Goal: Task Accomplishment & Management: Manage account settings

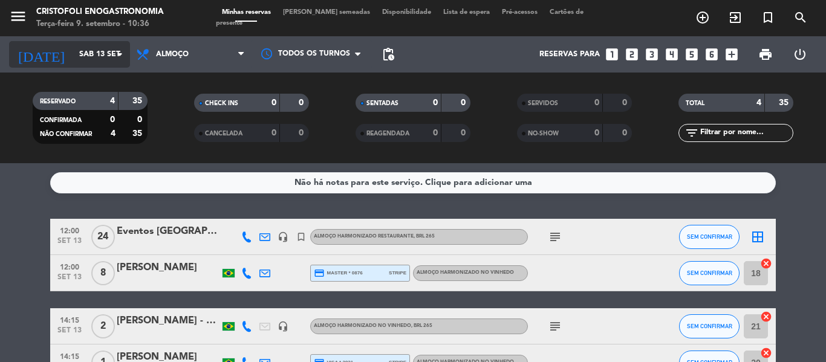
click at [114, 53] on icon "arrow_drop_down" at bounding box center [119, 54] width 15 height 15
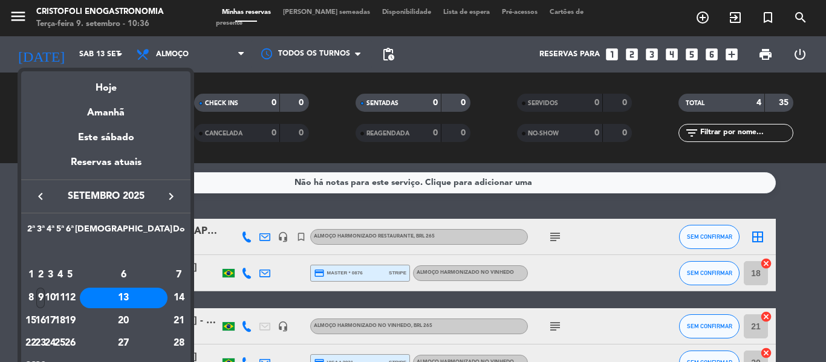
click at [45, 301] on div "9" at bounding box center [40, 298] width 9 height 21
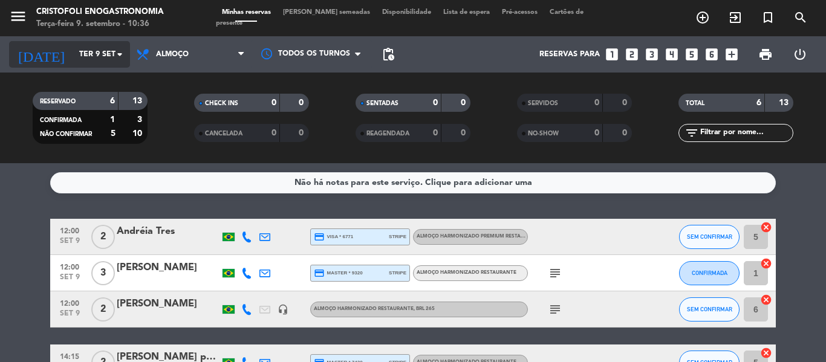
click at [119, 55] on icon "arrow_drop_down" at bounding box center [119, 54] width 15 height 15
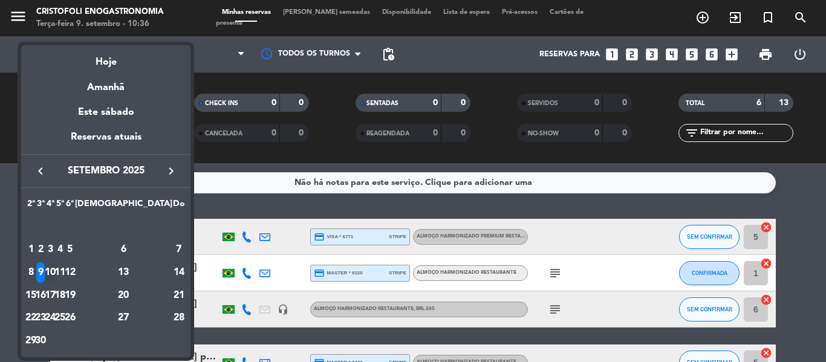
click at [55, 272] on div "10" at bounding box center [50, 272] width 9 height 21
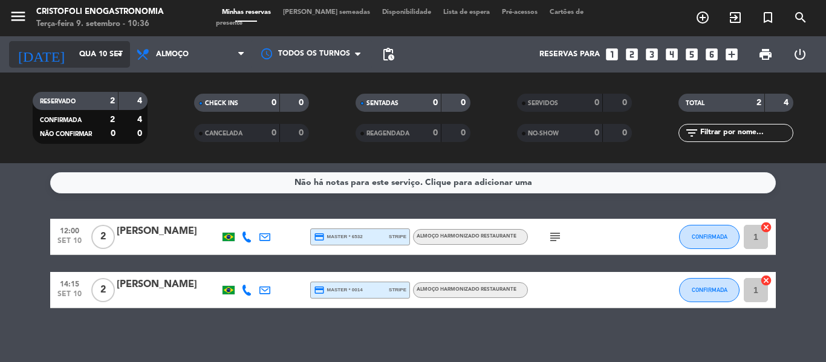
click at [116, 60] on icon "arrow_drop_down" at bounding box center [119, 54] width 15 height 15
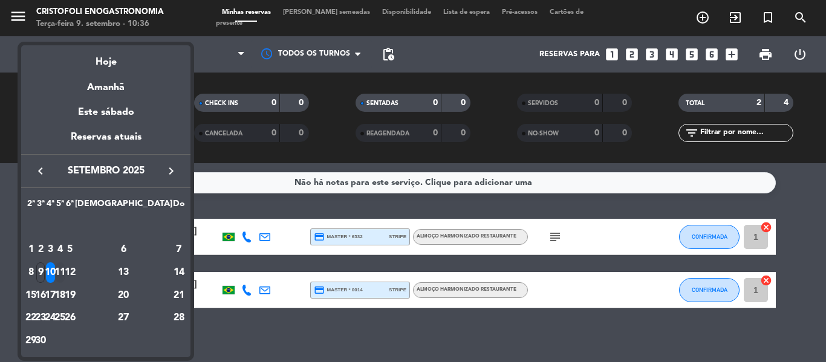
click at [65, 267] on div "11" at bounding box center [60, 272] width 9 height 21
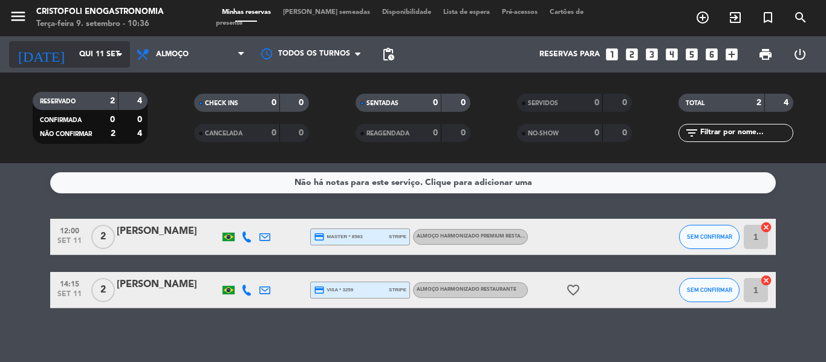
click at [109, 58] on input "Qui 11 set" at bounding box center [124, 54] width 102 height 21
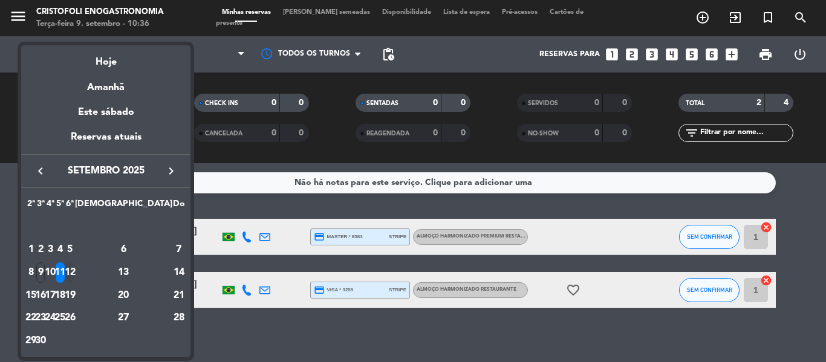
click at [74, 270] on div "12" at bounding box center [69, 272] width 9 height 21
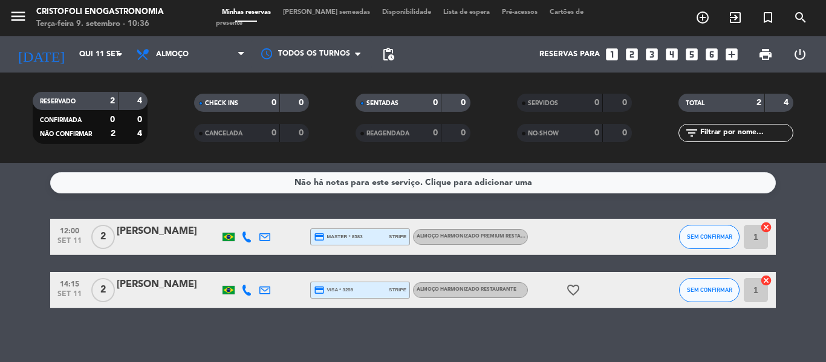
type input "Sex 12 set"
